Goal: Find specific page/section: Find specific page/section

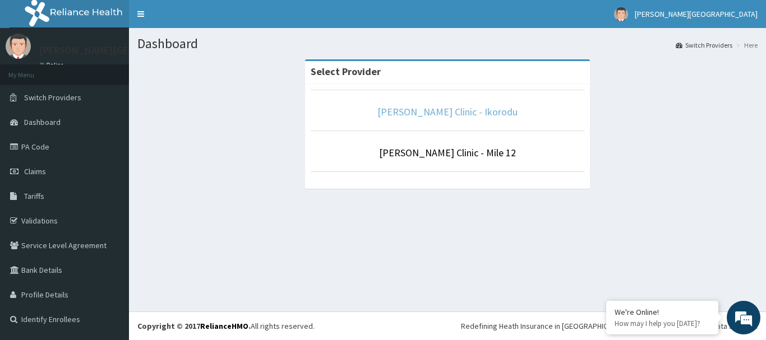
click at [471, 111] on link "[PERSON_NAME] Clinic - Ikorodu" at bounding box center [447, 111] width 140 height 13
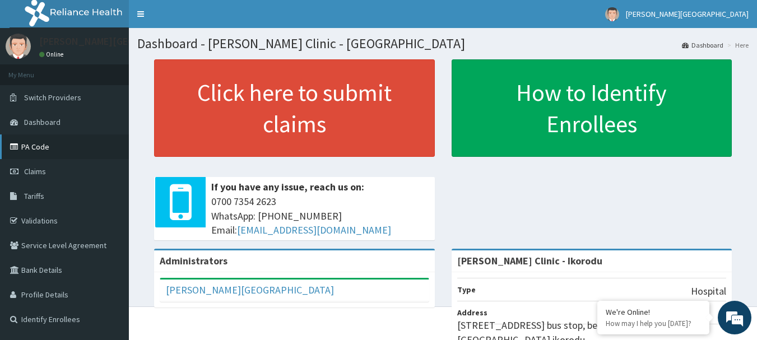
click at [62, 137] on link "PA Code" at bounding box center [64, 147] width 129 height 25
